Goal: Task Accomplishment & Management: Complete application form

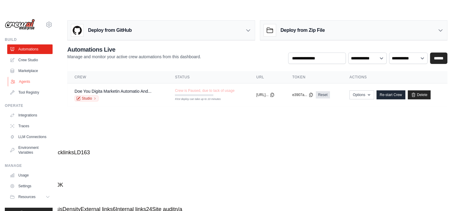
click at [18, 86] on link "Agents" at bounding box center [30, 82] width 45 height 10
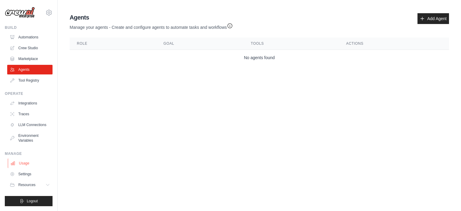
click at [16, 161] on link "Usage" at bounding box center [30, 164] width 45 height 10
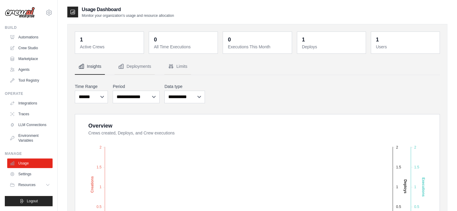
click at [103, 45] on dt "Active Crews" at bounding box center [110, 47] width 60 height 6
click at [126, 72] on button "Deployments" at bounding box center [134, 67] width 40 height 16
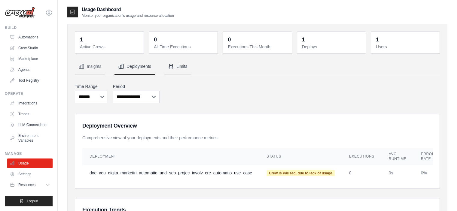
click at [171, 59] on button "Limits" at bounding box center [177, 67] width 27 height 16
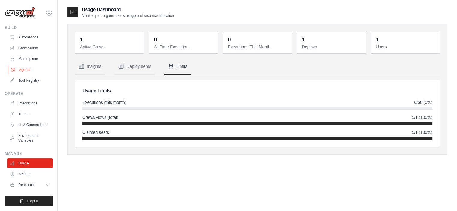
click at [29, 72] on link "Agents" at bounding box center [30, 70] width 45 height 10
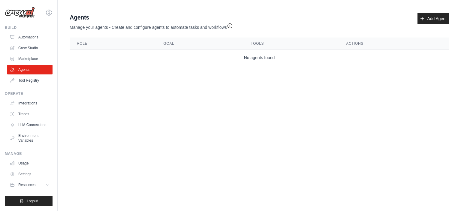
click at [221, 94] on body "[EMAIL_ADDRESS][DOMAIN_NAME] Settings Build Automations Crew Studio" at bounding box center [230, 105] width 461 height 211
click at [443, 15] on link "Add Agent" at bounding box center [434, 18] width 32 height 11
click at [423, 21] on icon at bounding box center [422, 18] width 5 height 5
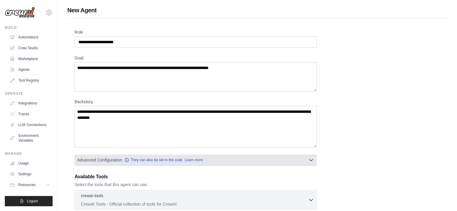
click at [315, 160] on button "Advanced Configuration They can also be set in the code. Learn more" at bounding box center [196, 160] width 242 height 11
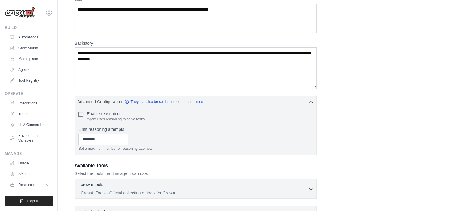
scroll to position [60, 0]
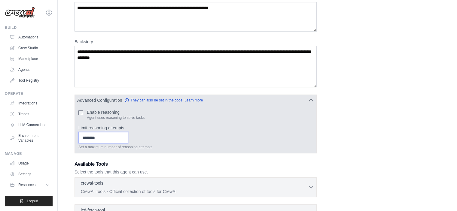
click at [128, 139] on input "*" at bounding box center [103, 137] width 50 height 11
click at [128, 136] on input "*" at bounding box center [103, 137] width 50 height 11
type input "*"
click at [128, 140] on input "*" at bounding box center [103, 137] width 50 height 11
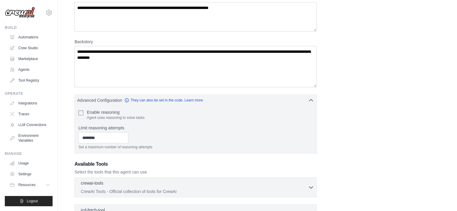
click at [134, 170] on p "Select the tools that this agent can use." at bounding box center [196, 172] width 242 height 6
click at [134, 166] on h3 "Available Tools" at bounding box center [196, 164] width 242 height 7
click at [393, 148] on div "Role Goal [GEOGRAPHIC_DATA] Advanced Configuration They can also be set in the …" at bounding box center [258, 126] width 366 height 314
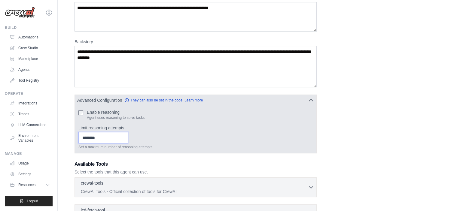
click at [90, 140] on input "*" at bounding box center [103, 137] width 50 height 11
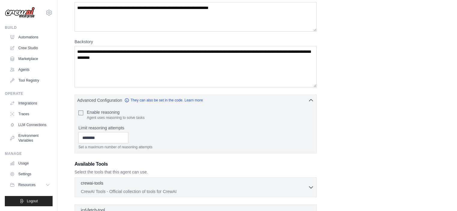
click at [108, 159] on div "Role Goal [GEOGRAPHIC_DATA] Advanced Configuration They can also be set in the …" at bounding box center [258, 126] width 366 height 314
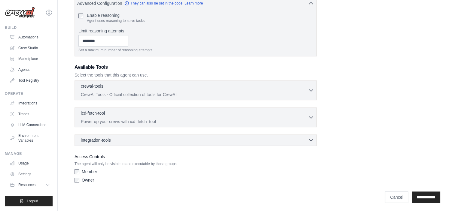
scroll to position [157, 0]
click at [108, 142] on div "integration-tools 0 selected Notion Google Sheets Box Jira" at bounding box center [196, 139] width 242 height 11
click at [310, 140] on icon "button" at bounding box center [311, 140] width 6 height 6
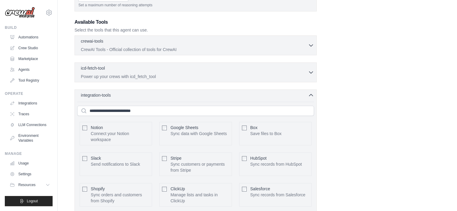
scroll to position [187, 0]
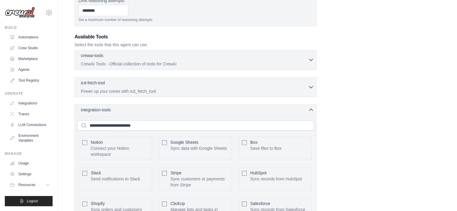
click at [310, 59] on icon "button" at bounding box center [311, 60] width 4 height 2
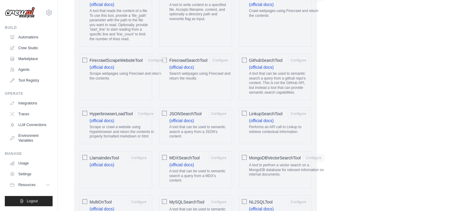
scroll to position [548, 0]
